Goal: Task Accomplishment & Management: Use online tool/utility

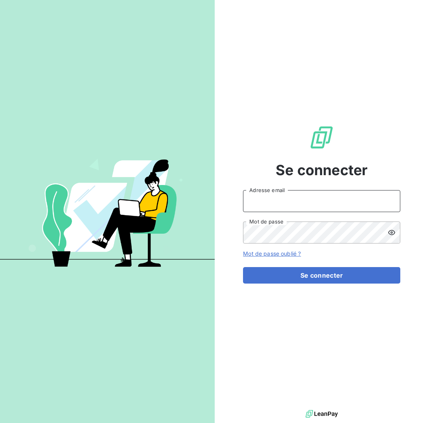
click at [380, 202] on input "Adresse email" at bounding box center [321, 201] width 157 height 22
click at [383, 201] on input "[EMAIL_ADDRESS][DOMAIN_NAME]" at bounding box center [321, 201] width 157 height 22
click at [0, 423] on div at bounding box center [0, 423] width 0 height 0
type input "[EMAIL_ADDRESS][DOMAIN_NAME]"
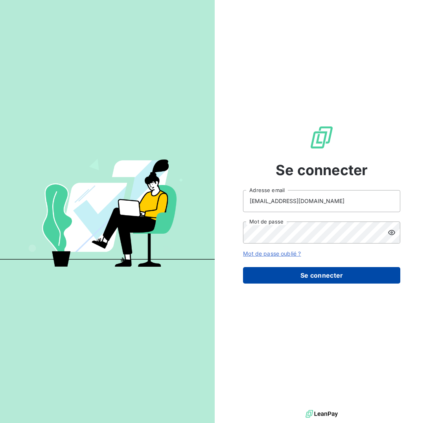
click at [351, 283] on button "Se connecter" at bounding box center [321, 275] width 157 height 17
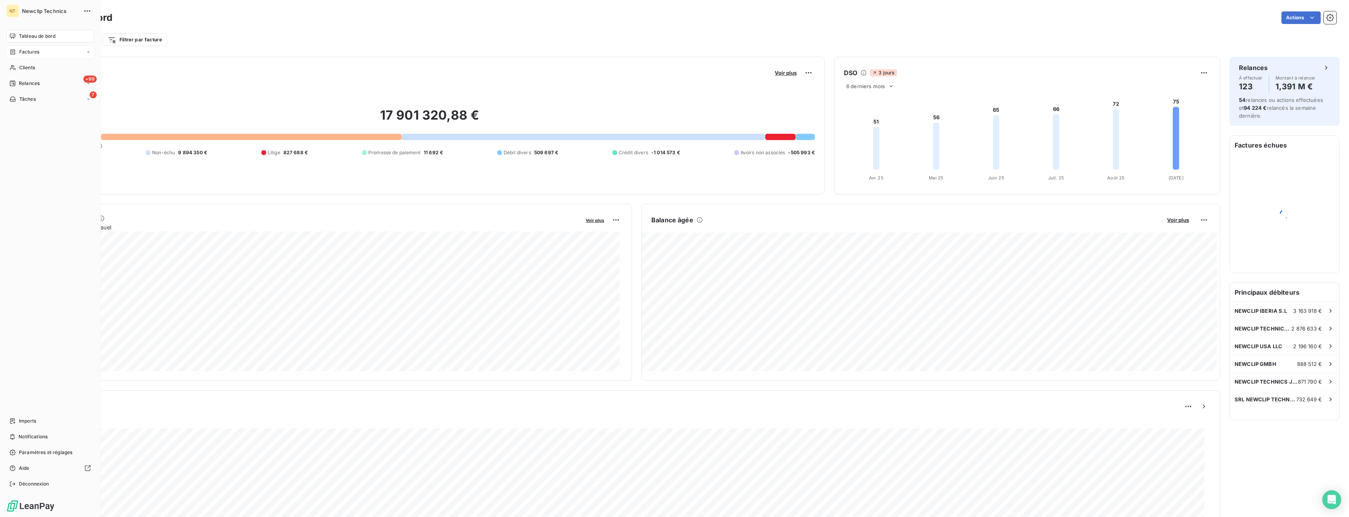
click at [38, 56] on div "Factures" at bounding box center [50, 52] width 88 height 13
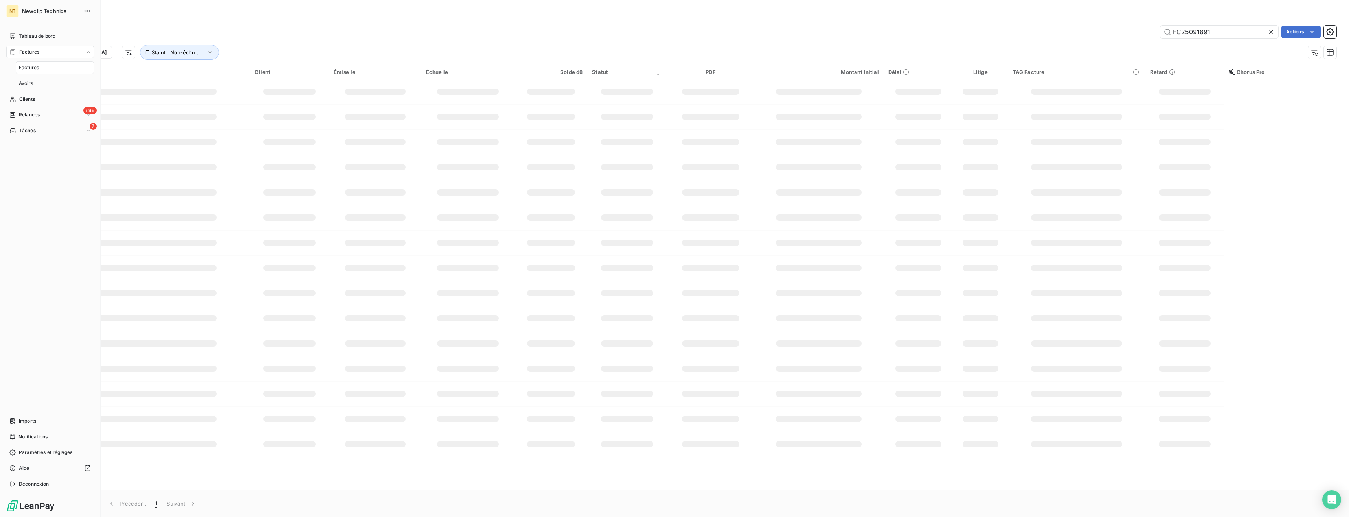
click at [41, 74] on div "Factures" at bounding box center [55, 67] width 78 height 13
drag, startPoint x: 1214, startPoint y: 30, endPoint x: 1133, endPoint y: 41, distance: 81.7
click at [429, 41] on div "Factures Avoirs FC25091891 Actions Trier Statut : Non-échu , ..." at bounding box center [687, 44] width 1324 height 41
paste input "2214"
type input "FC25092214"
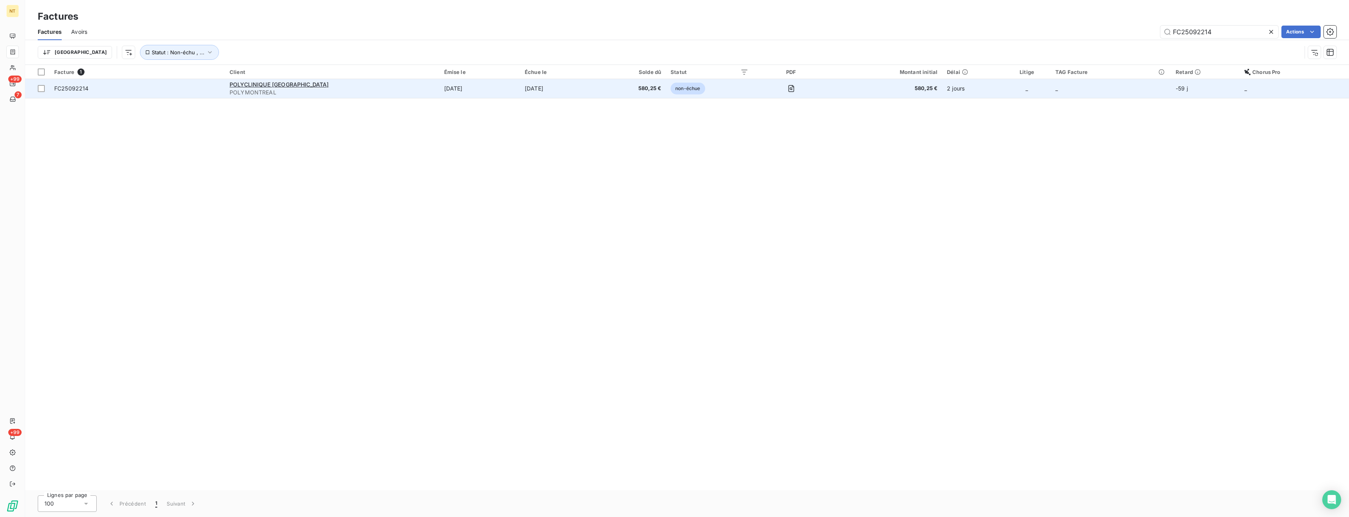
click at [77, 90] on span "FC25092214" at bounding box center [71, 88] width 35 height 7
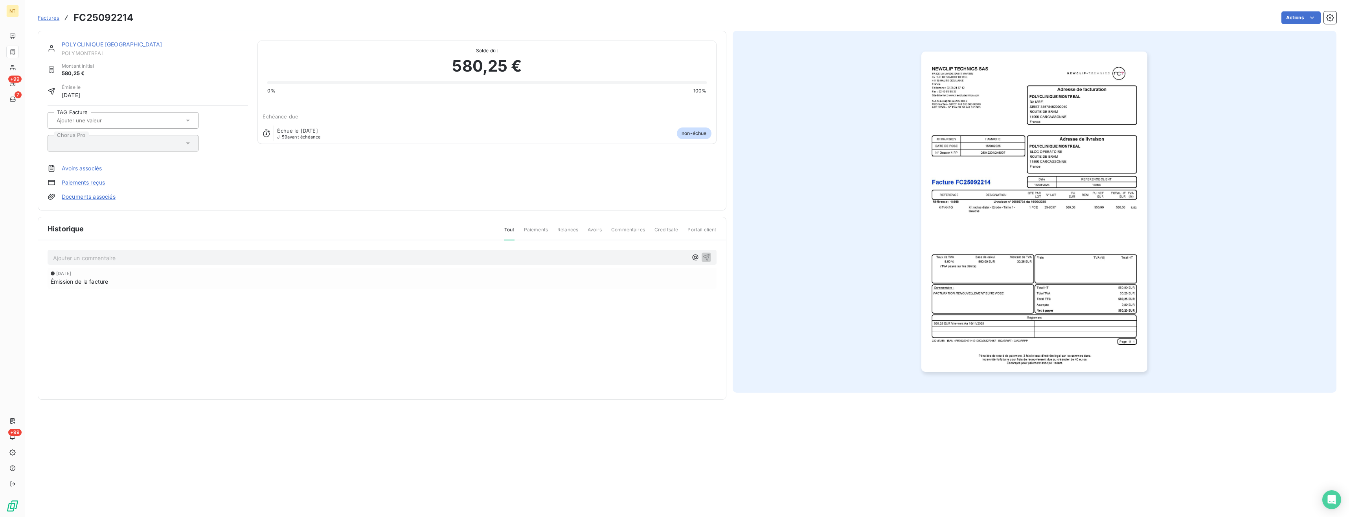
click at [175, 260] on p "Ajouter un commentaire ﻿" at bounding box center [370, 258] width 635 height 10
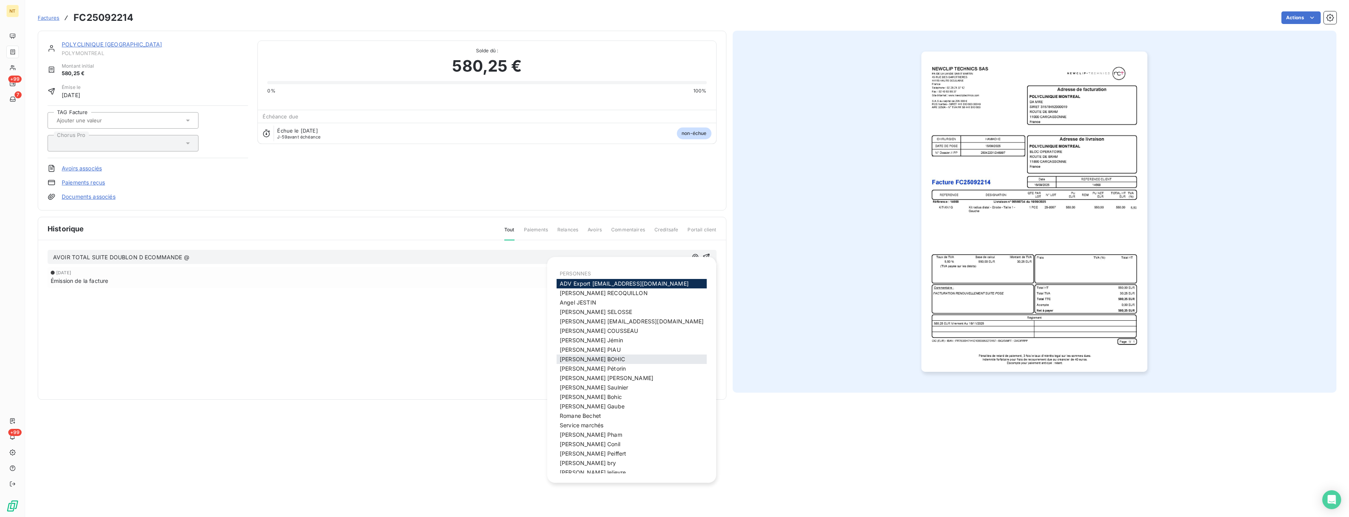
click at [429, 363] on div "[PERSON_NAME]" at bounding box center [632, 358] width 150 height 9
click at [429, 357] on div "[PERSON_NAME]" at bounding box center [632, 358] width 150 height 9
click at [429, 363] on div "[PERSON_NAME]" at bounding box center [632, 358] width 150 height 9
click at [429, 360] on span "[PERSON_NAME]" at bounding box center [592, 358] width 65 height 7
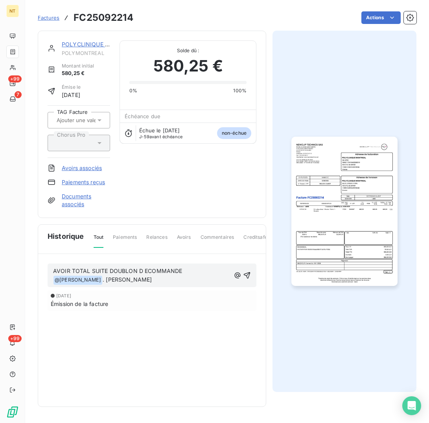
drag, startPoint x: 96, startPoint y: 269, endPoint x: 92, endPoint y: 272, distance: 4.5
click at [96, 269] on span "AVOIR TOTAL SUITE DOUBLON D ECOMMANDE" at bounding box center [117, 271] width 129 height 7
click at [91, 271] on span "AVOIR TOTAL SUITE DOUBLON D ECOMMANDE" at bounding box center [117, 271] width 129 height 7
click at [180, 270] on span "AVOIR TOTAL FC25092481 SUITE DOUBLON D ECOMMANDE" at bounding box center [135, 271] width 165 height 7
click at [246, 275] on icon "button" at bounding box center [247, 276] width 8 height 8
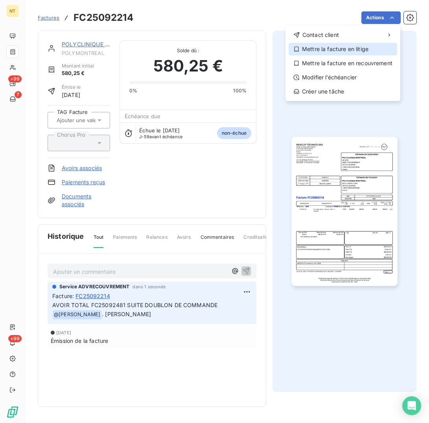
click at [340, 50] on div "Mettre la facture en litige" at bounding box center [343, 49] width 109 height 13
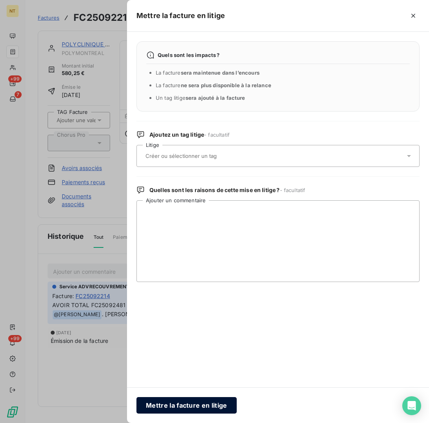
click at [189, 409] on button "Mettre la facture en litige" at bounding box center [186, 406] width 100 height 17
